Goal: Obtain resource: Obtain resource

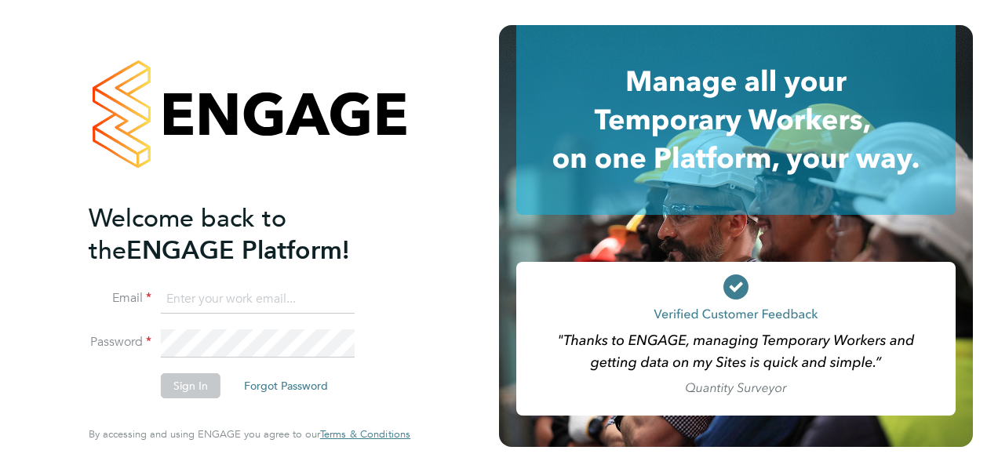
click at [232, 303] on input at bounding box center [258, 300] width 194 height 28
type input "engagemasterlogins@hays.com"
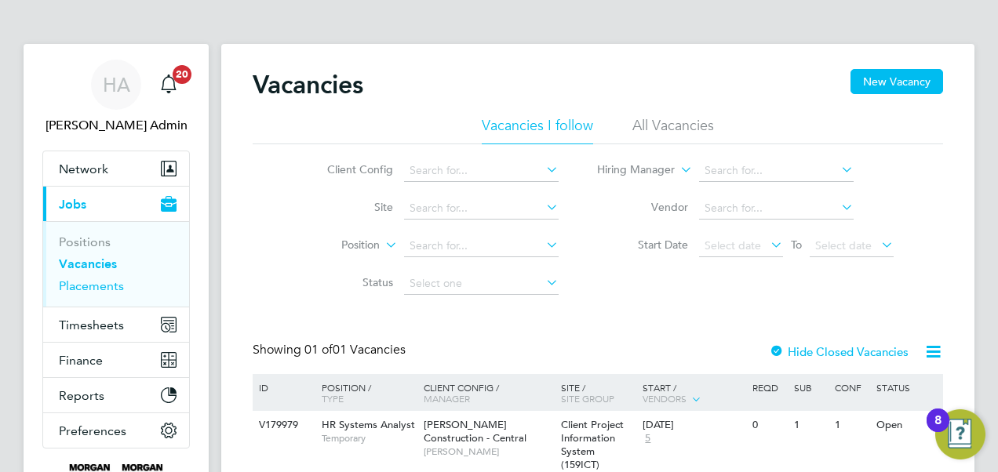
click at [78, 282] on link "Placements" at bounding box center [91, 285] width 65 height 15
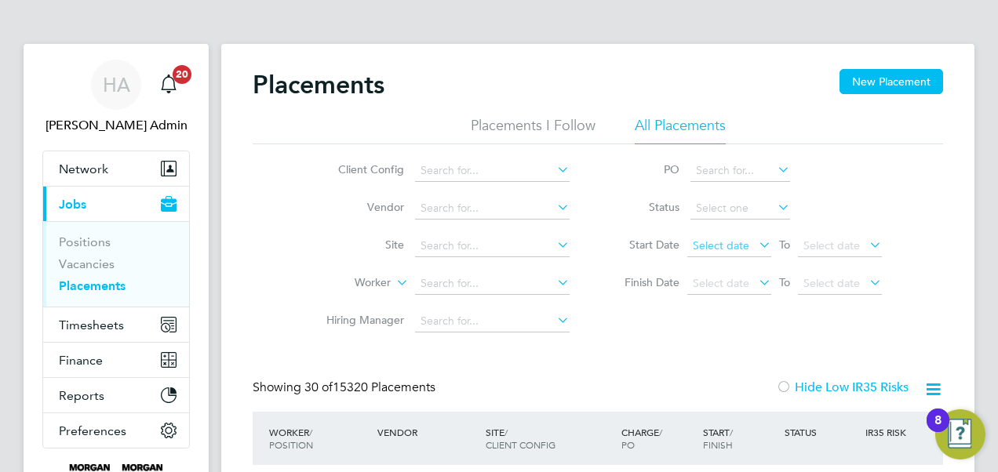
click at [724, 243] on span "Select date" at bounding box center [721, 245] width 56 height 14
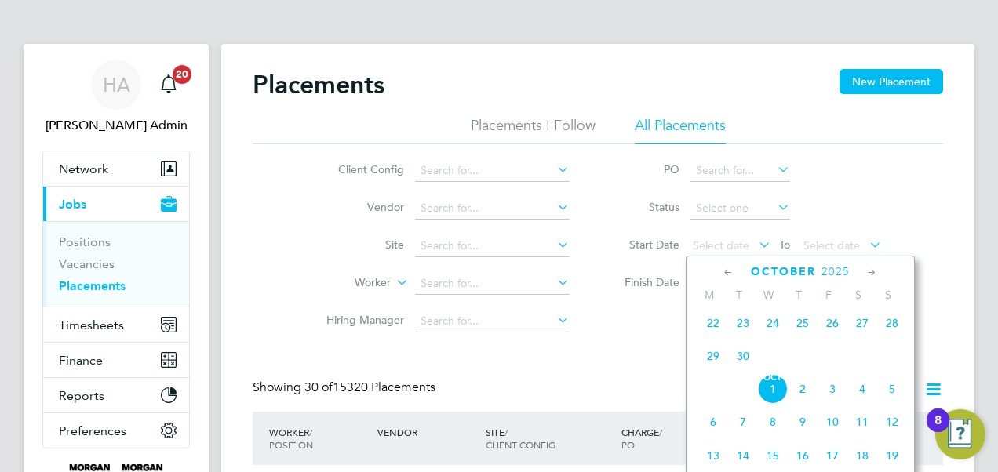
click at [732, 270] on icon at bounding box center [728, 272] width 15 height 17
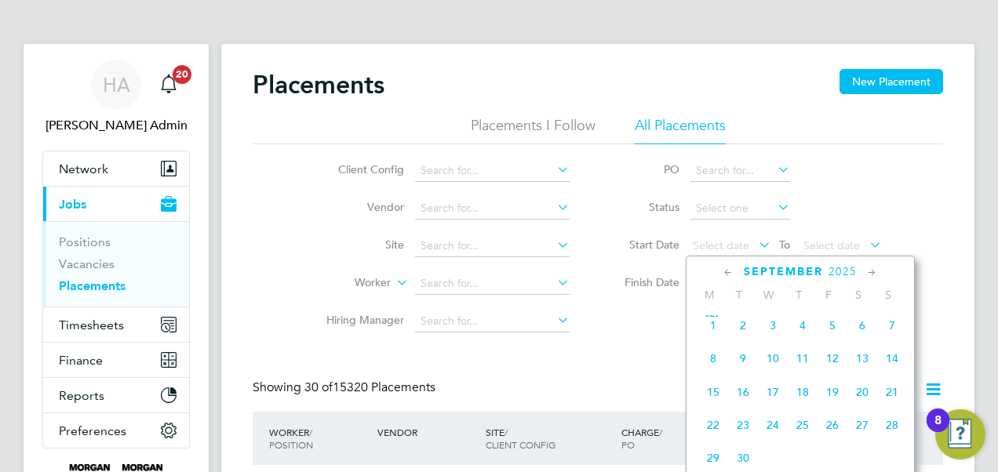
click at [732, 270] on icon at bounding box center [728, 272] width 15 height 17
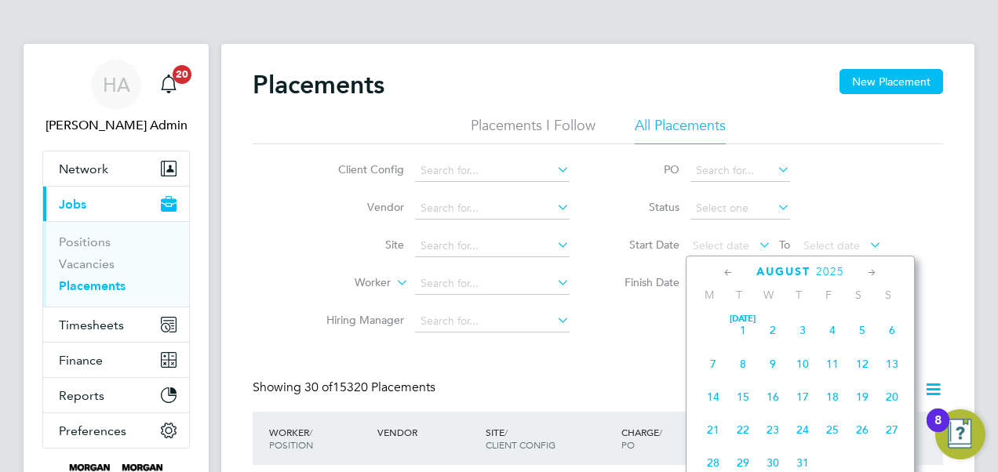
click at [732, 270] on icon at bounding box center [728, 272] width 15 height 17
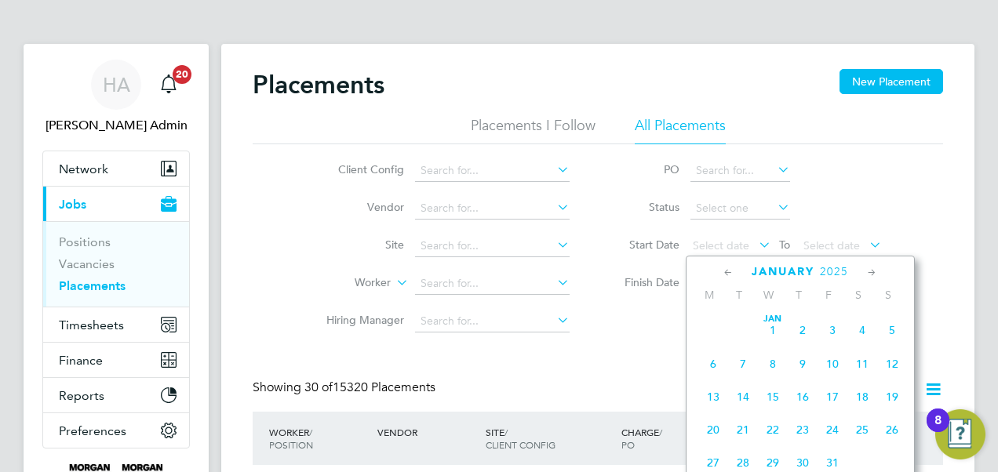
click at [726, 271] on icon at bounding box center [728, 272] width 15 height 17
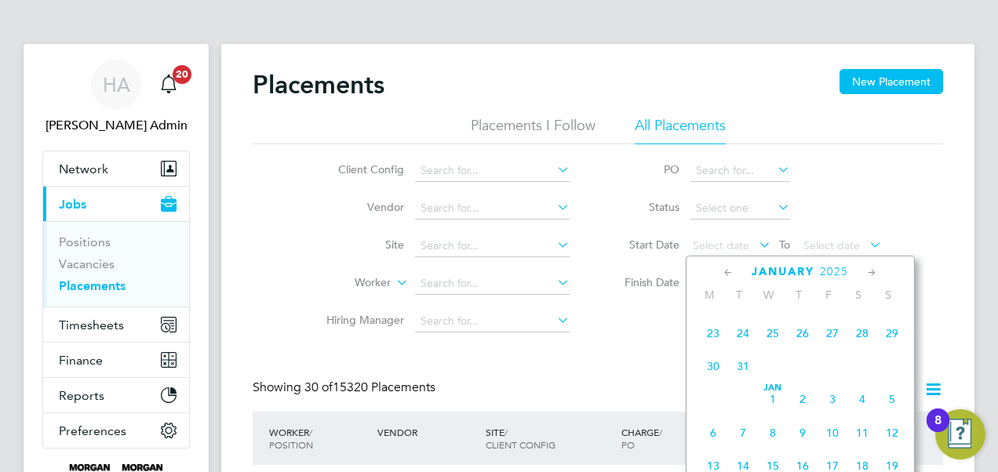
click at [718, 366] on span "30" at bounding box center [713, 366] width 30 height 30
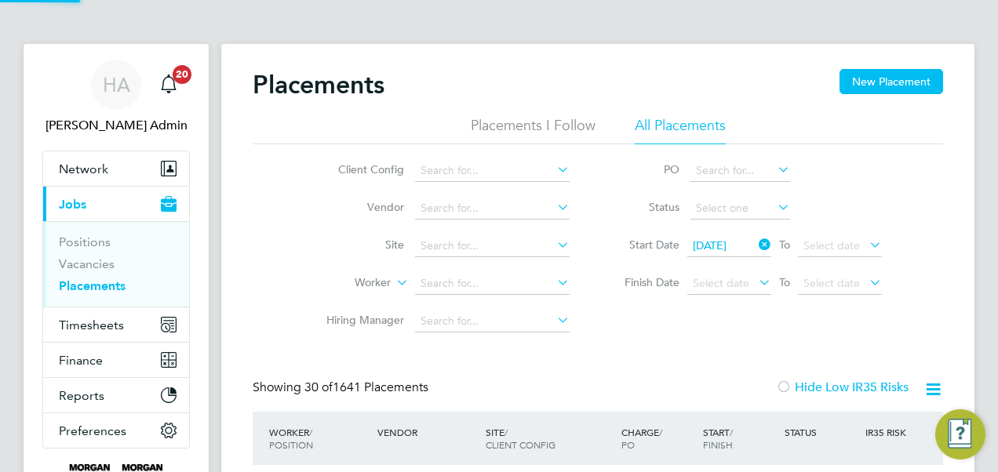
drag, startPoint x: 824, startPoint y: 234, endPoint x: 844, endPoint y: 261, distance: 34.2
click at [824, 234] on li "Start Date [DATE] To Select date" at bounding box center [745, 246] width 312 height 38
click at [844, 261] on li "Start Date [DATE] To Select date" at bounding box center [745, 246] width 312 height 38
click at [852, 249] on span "Select date" at bounding box center [831, 245] width 56 height 14
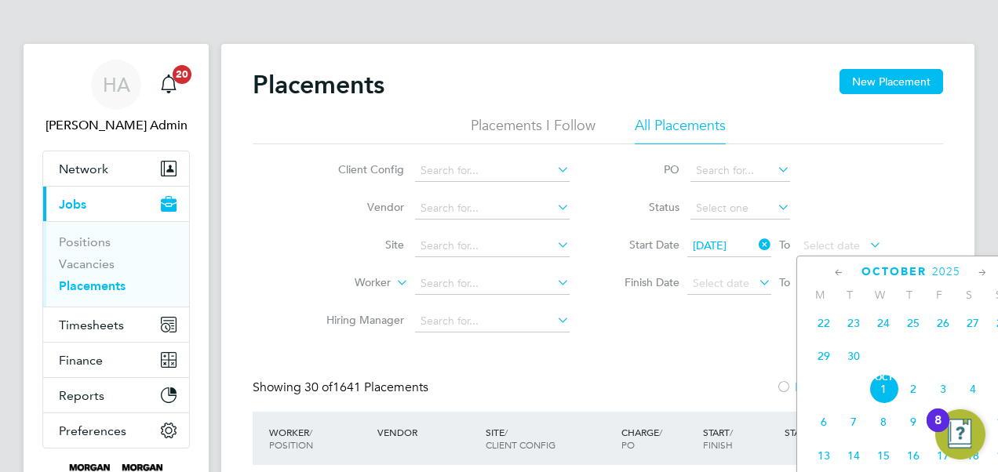
click at [978, 328] on span "27" at bounding box center [973, 323] width 30 height 30
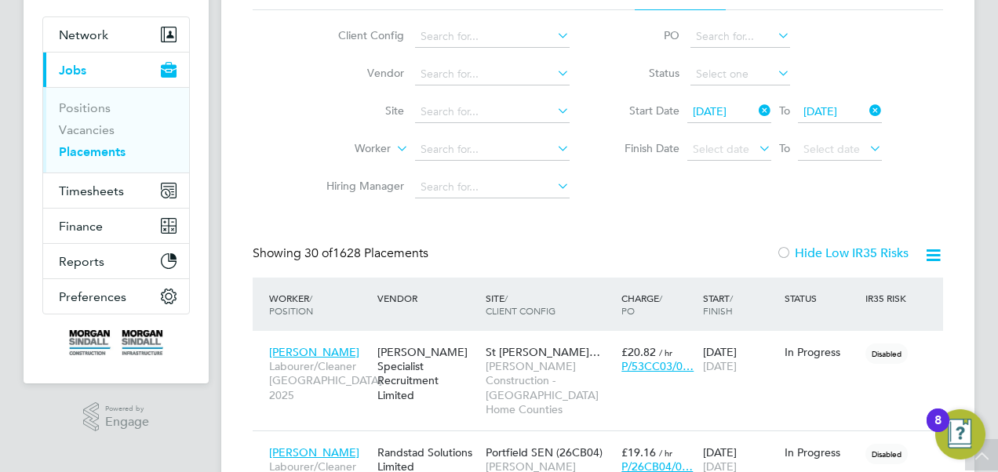
click at [933, 249] on icon at bounding box center [933, 256] width 20 height 20
click at [824, 289] on li "Download Placements Report" at bounding box center [856, 293] width 167 height 22
